Goal: Find specific page/section: Find specific page/section

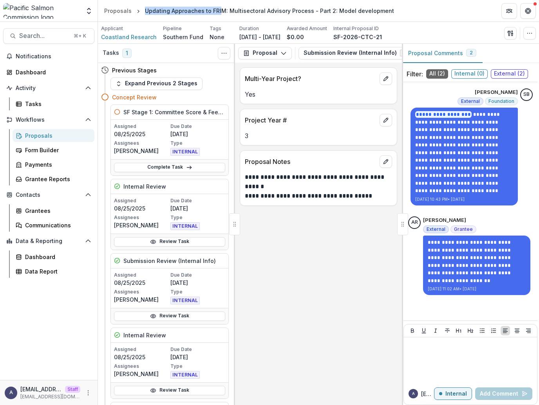
drag, startPoint x: 143, startPoint y: 11, endPoint x: 218, endPoint y: 11, distance: 74.4
click at [218, 11] on div "Updating Approaches to FRIM: Multisectoral Advisory Process - Part 2: Model dev…" at bounding box center [269, 11] width 249 height 8
click at [315, 257] on div "**********" at bounding box center [318, 234] width 167 height 343
click at [145, 11] on div "Updating Approaches to FRIM: Multisectoral Advisory Process - Part 2: Model dev…" at bounding box center [269, 11] width 249 height 8
drag, startPoint x: 225, startPoint y: 10, endPoint x: 307, endPoint y: 13, distance: 82.2
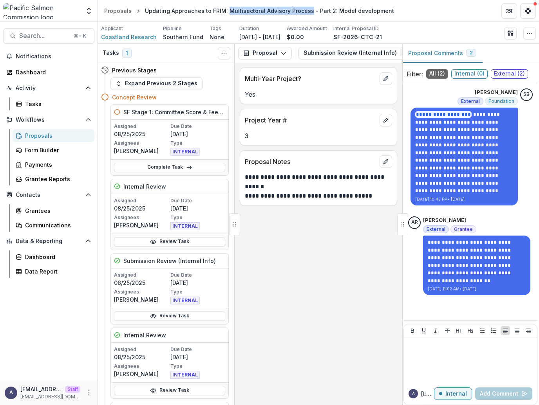
click at [307, 13] on div "Updating Approaches to FRIM: Multisectoral Advisory Process - Part 2: Model dev…" at bounding box center [269, 11] width 249 height 8
copy div "Multisectoral Advisory Process"
